Goal: Communication & Community: Participate in discussion

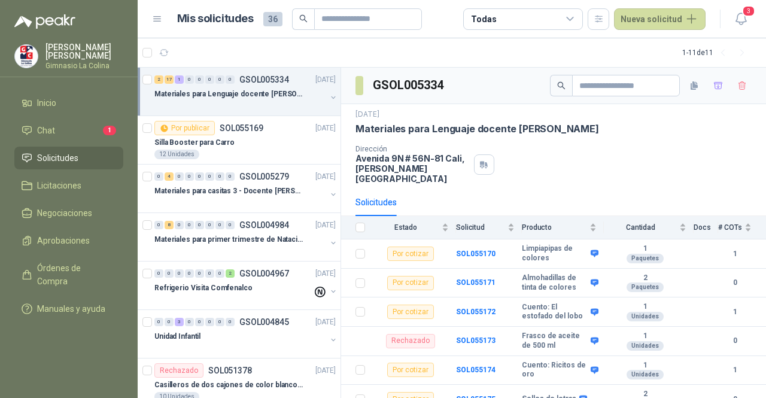
click at [64, 128] on li "Chat 1" at bounding box center [69, 130] width 95 height 13
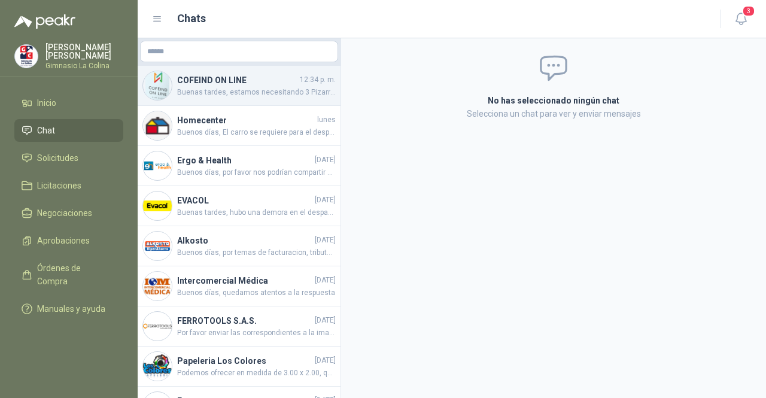
click at [237, 87] on span "Buenas tardes, estamos necesitando 3 Pizarras móvil magnética [PERSON_NAME] car…" at bounding box center [256, 92] width 159 height 11
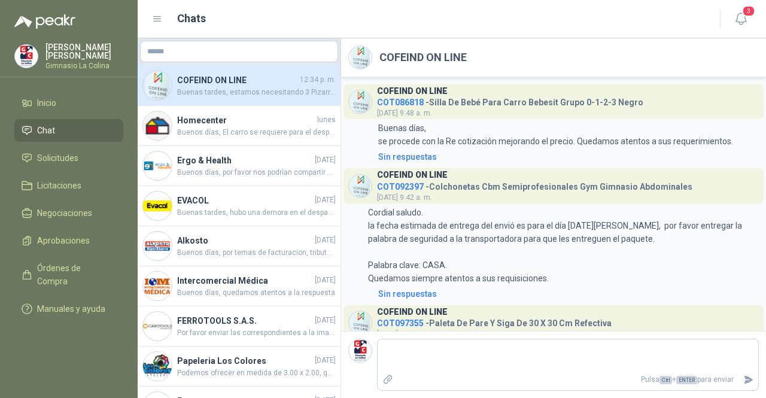
scroll to position [505, 0]
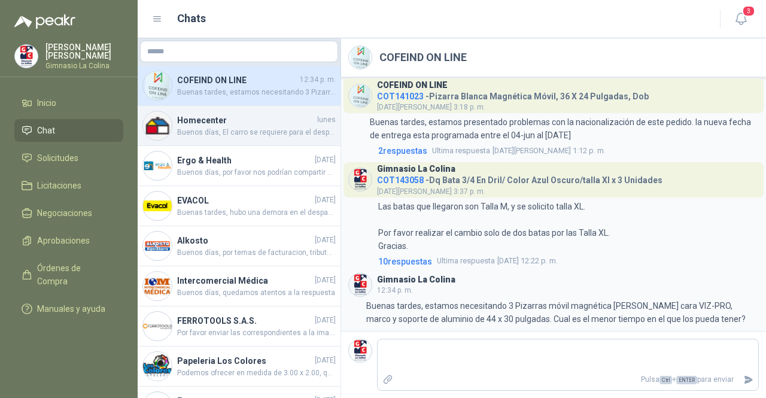
click at [251, 143] on div "Homecenter [DATE] Buenos días, El carro se requiere para el desplazamiento de e…" at bounding box center [239, 126] width 203 height 40
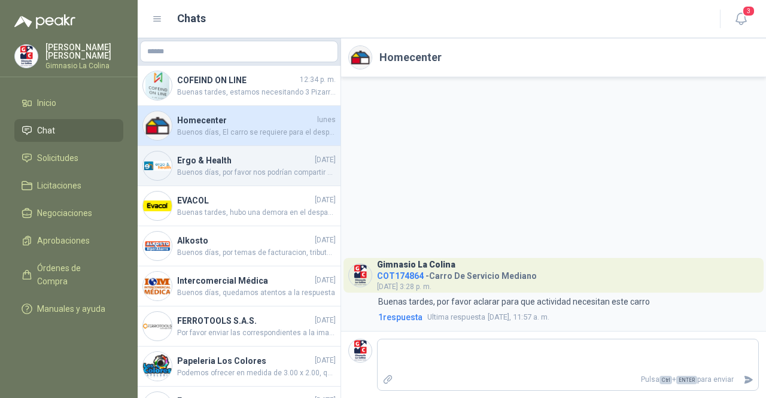
click at [246, 168] on span "Buenos días, por favor nos podrían compartir estatura y peso del paciente." at bounding box center [256, 172] width 159 height 11
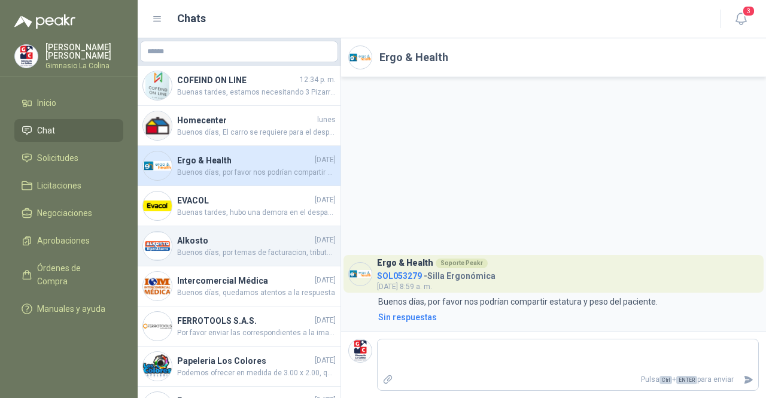
click at [233, 247] on span "Buenos días, por temas de facturacion, tributacion, y credito 30 dias, el preci…" at bounding box center [256, 252] width 159 height 11
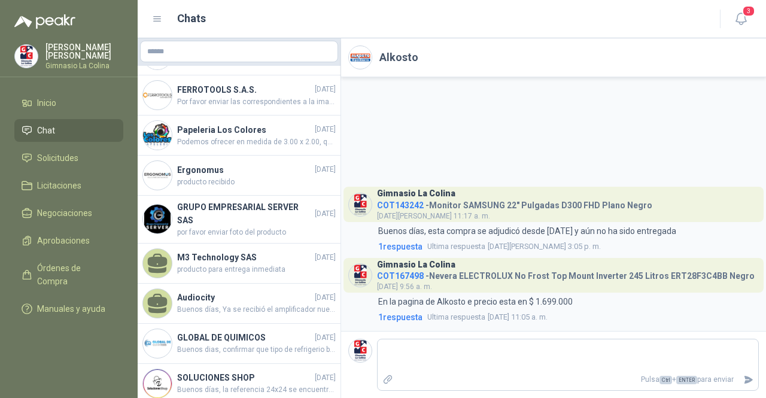
scroll to position [240, 0]
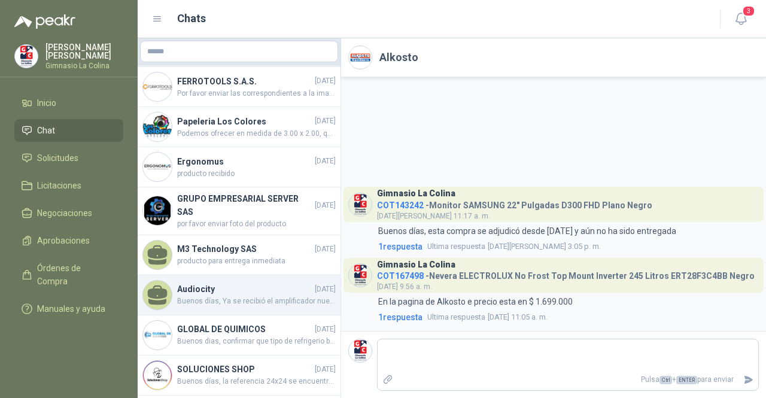
click at [231, 288] on h4 "Audiocity" at bounding box center [244, 289] width 135 height 13
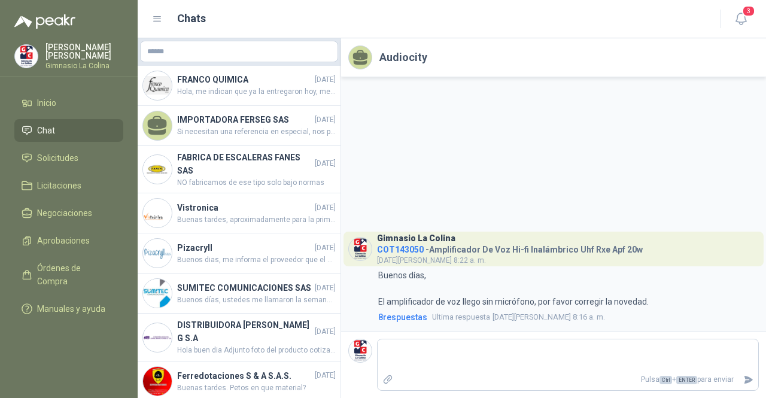
scroll to position [968, 0]
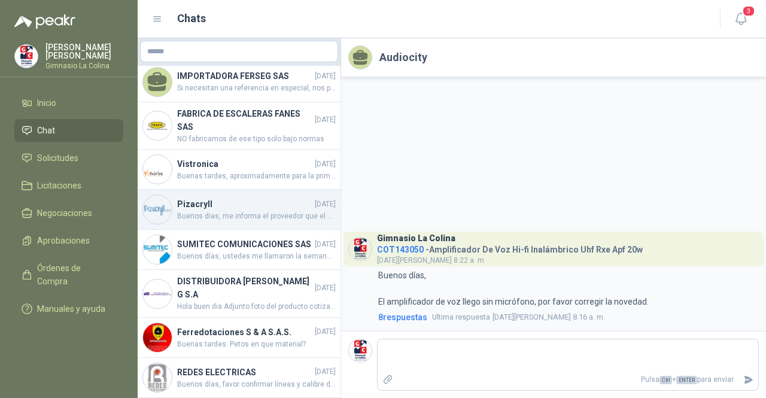
click at [225, 198] on h4 "Pizacryll" at bounding box center [244, 204] width 135 height 13
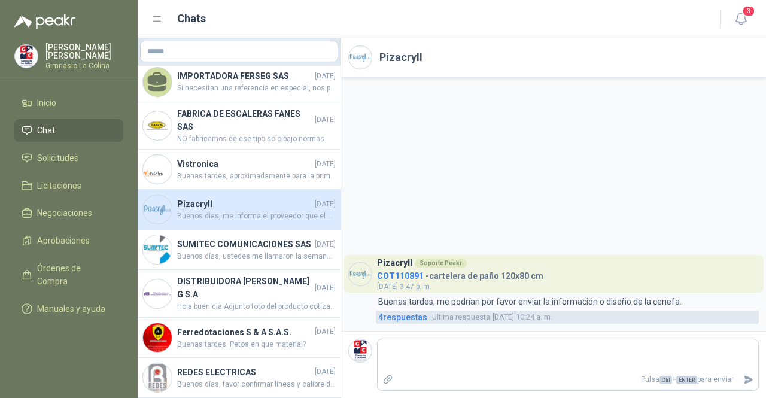
click at [411, 316] on span "4 respuesta s" at bounding box center [402, 317] width 49 height 13
